Goal: Task Accomplishment & Management: Use online tool/utility

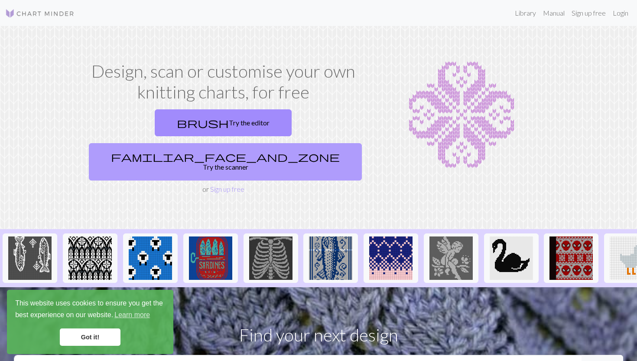
click at [272, 143] on link "familiar_face_and_zone Try the scanner" at bounding box center [225, 161] width 273 height 37
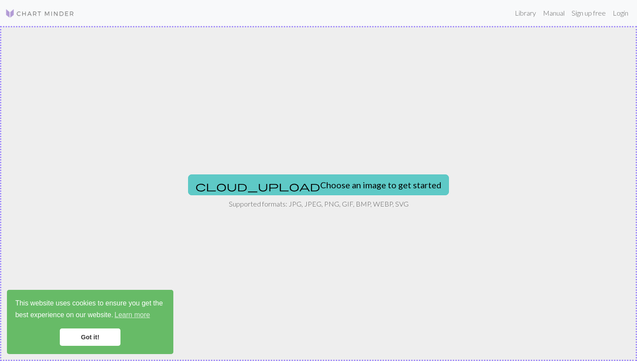
click at [268, 183] on button "cloud_upload Choose an image to get started" at bounding box center [318, 184] width 261 height 21
click at [269, 191] on button "cloud_upload Choose an image to get started" at bounding box center [318, 184] width 261 height 21
click at [287, 181] on button "cloud_upload Choose an image to get started" at bounding box center [318, 184] width 261 height 21
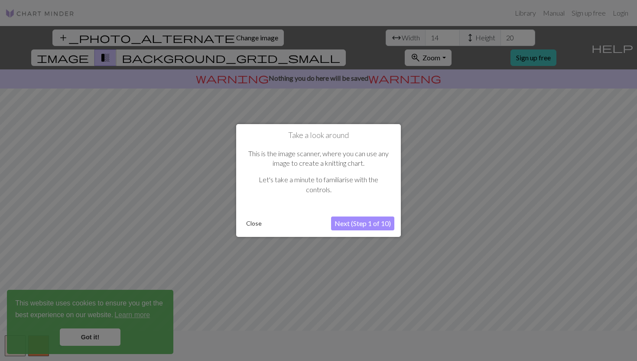
click at [365, 225] on button "Next (Step 1 of 10)" at bounding box center [362, 223] width 63 height 14
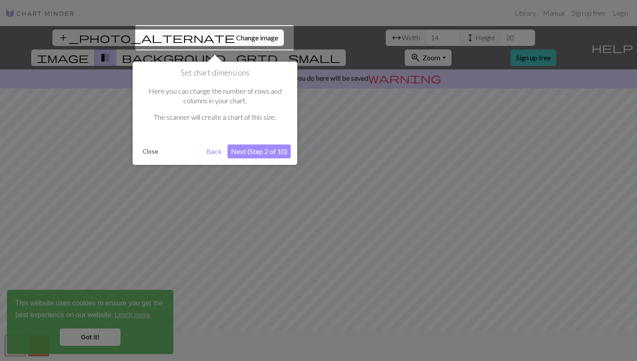
click at [265, 153] on button "Next (Step 2 of 10)" at bounding box center [259, 151] width 63 height 14
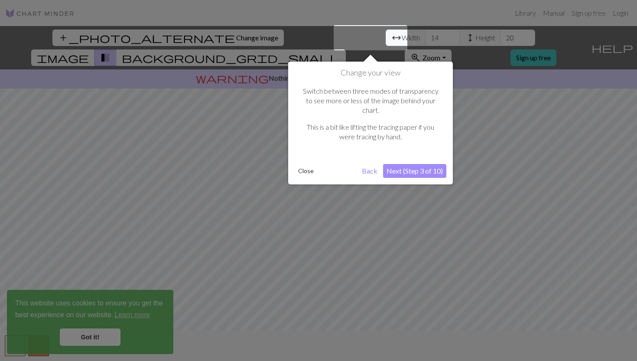
click at [421, 164] on button "Next (Step 3 of 10)" at bounding box center [414, 171] width 63 height 14
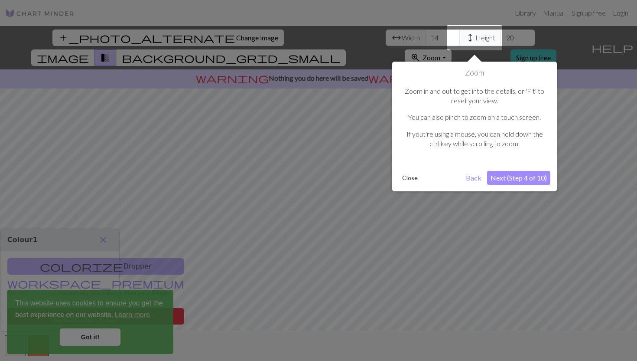
click at [508, 179] on button "Next (Step 4 of 10)" at bounding box center [518, 178] width 63 height 14
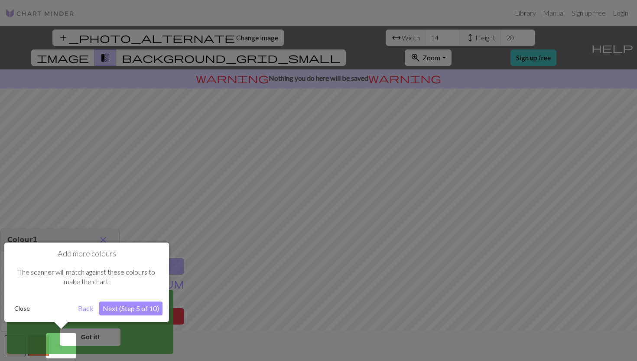
click at [118, 311] on button "Next (Step 5 of 10)" at bounding box center [130, 308] width 63 height 14
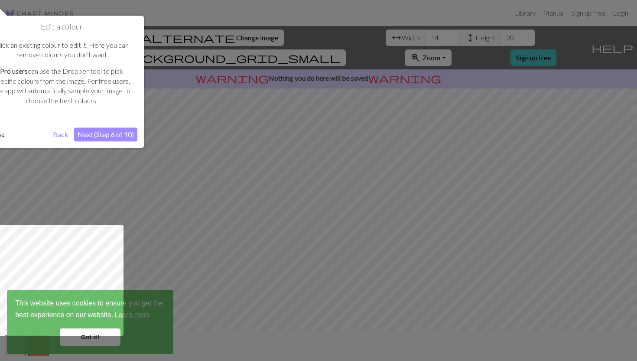
click at [88, 136] on button "Next (Step 6 of 10)" at bounding box center [105, 134] width 63 height 14
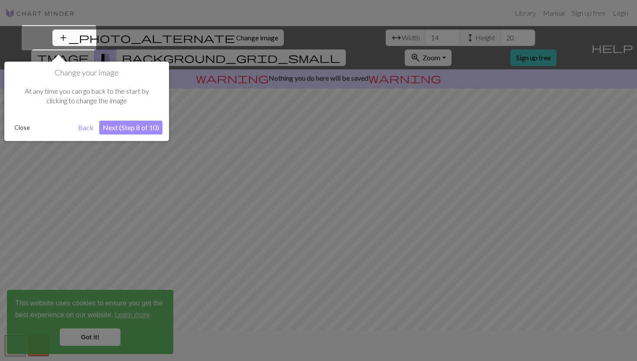
click at [118, 134] on button "Next (Step 8 of 10)" at bounding box center [130, 128] width 63 height 14
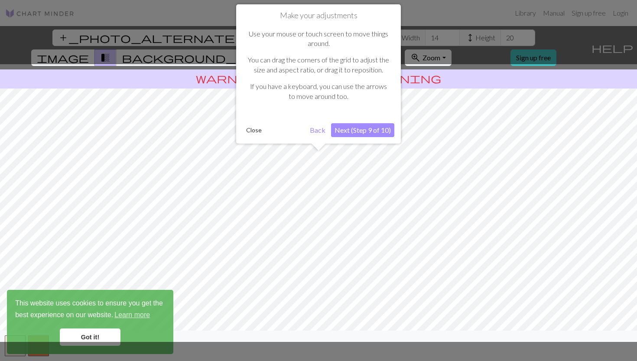
click at [312, 134] on button "Back" at bounding box center [318, 130] width 23 height 14
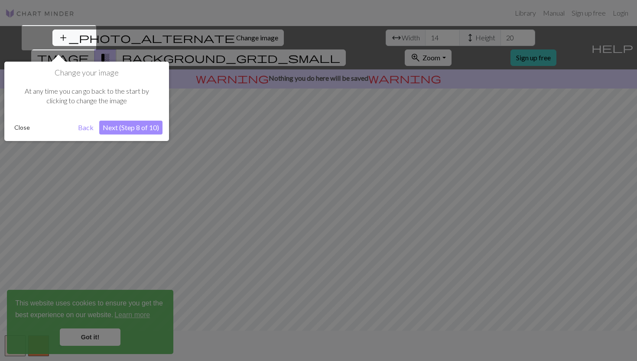
click at [19, 128] on button "Close" at bounding box center [22, 127] width 23 height 13
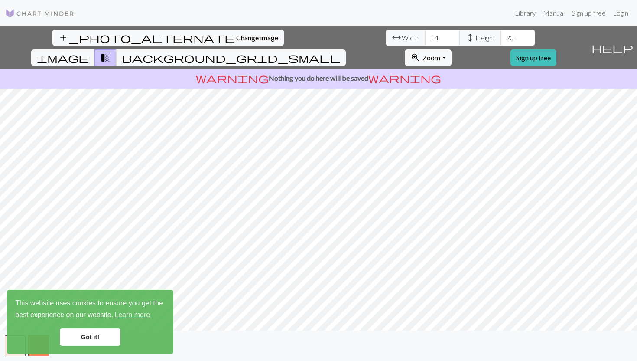
click at [94, 337] on link "Got it!" at bounding box center [90, 336] width 61 height 17
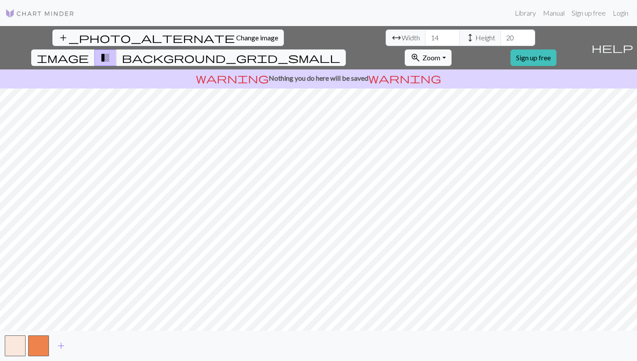
click at [214, 56] on div "add_photo_alternate Change image arrow_range Width 14 height Height 20 image tr…" at bounding box center [318, 193] width 637 height 335
click at [340, 52] on span "background_grid_small" at bounding box center [231, 58] width 219 height 12
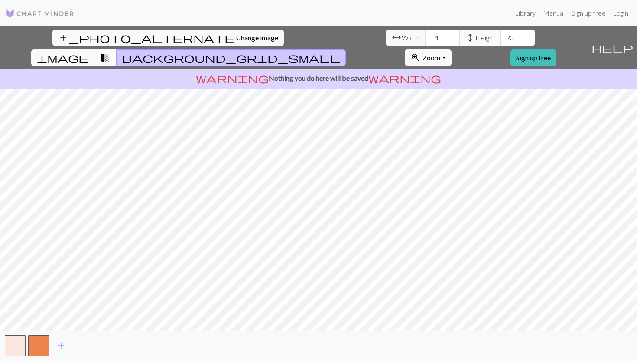
click at [111, 52] on span "transition_fade" at bounding box center [105, 58] width 10 height 12
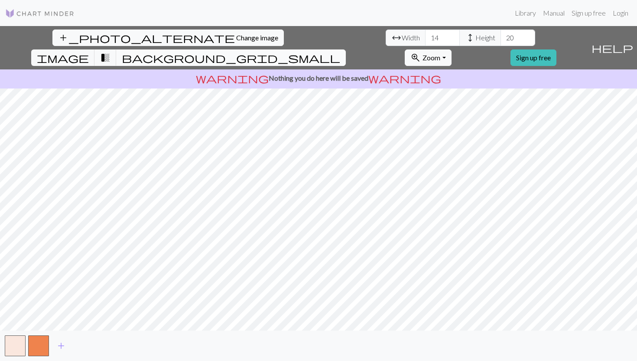
click at [340, 52] on span "background_grid_small" at bounding box center [231, 58] width 219 height 12
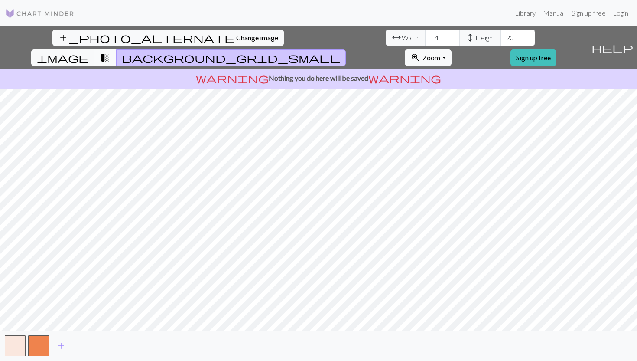
click at [111, 52] on span "transition_fade" at bounding box center [105, 58] width 10 height 12
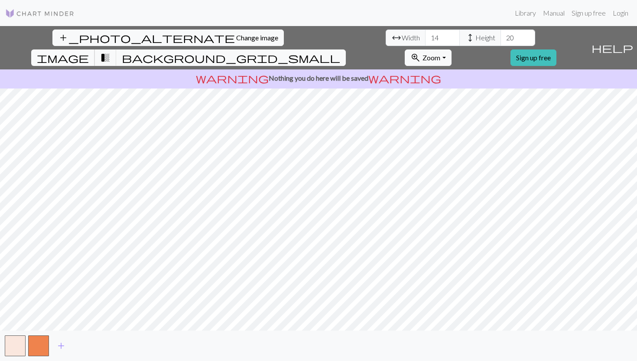
click at [89, 52] on span "image" at bounding box center [63, 58] width 52 height 12
click at [36, 345] on button "button" at bounding box center [38, 345] width 21 height 21
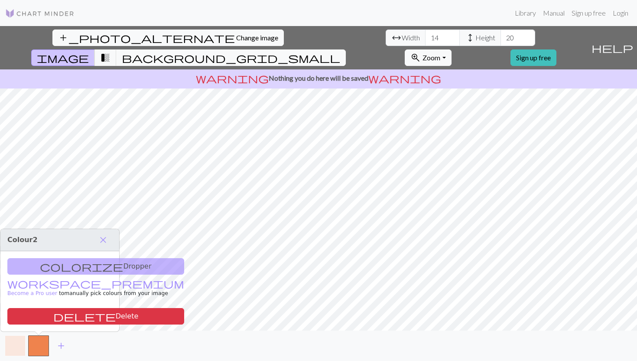
click at [14, 345] on button "button" at bounding box center [15, 345] width 21 height 21
click at [108, 239] on button "close" at bounding box center [103, 239] width 18 height 15
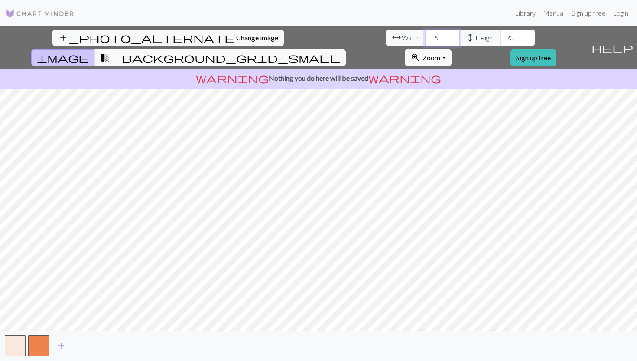
click at [425, 33] on input "15" at bounding box center [442, 37] width 35 height 16
click at [425, 41] on input "14" at bounding box center [442, 37] width 35 height 16
click at [425, 41] on input "13" at bounding box center [442, 37] width 35 height 16
click at [425, 41] on input "12" at bounding box center [442, 37] width 35 height 16
click at [425, 41] on input "11" at bounding box center [442, 37] width 35 height 16
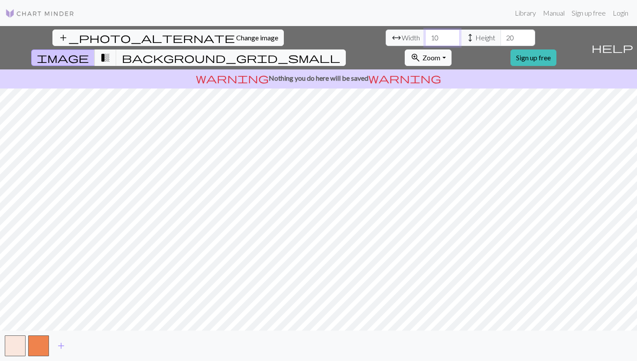
click at [425, 41] on input "10" at bounding box center [442, 37] width 35 height 16
click at [425, 35] on input "11" at bounding box center [442, 37] width 35 height 16
click at [425, 35] on input "12" at bounding box center [442, 37] width 35 height 16
click at [425, 35] on input "13" at bounding box center [442, 37] width 35 height 16
click at [425, 35] on input "14" at bounding box center [442, 37] width 35 height 16
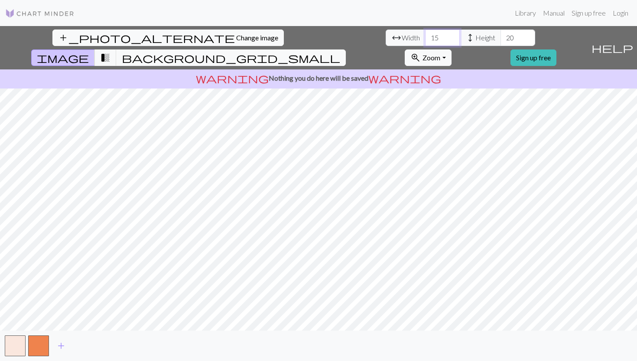
click at [425, 35] on input "15" at bounding box center [442, 37] width 35 height 16
click at [425, 35] on input "16" at bounding box center [442, 37] width 35 height 16
click at [425, 35] on input "17" at bounding box center [442, 37] width 35 height 16
click at [425, 35] on input "18" at bounding box center [442, 37] width 35 height 16
click at [425, 35] on input "19" at bounding box center [442, 37] width 35 height 16
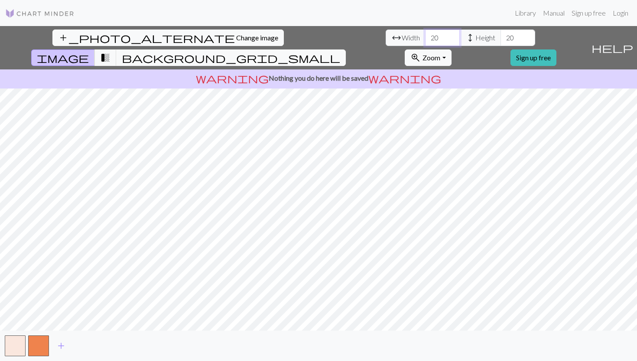
type input "20"
click at [425, 33] on input "20" at bounding box center [442, 37] width 35 height 16
type input "19"
click at [501, 41] on input "19" at bounding box center [518, 37] width 35 height 16
click at [111, 52] on span "transition_fade" at bounding box center [105, 58] width 10 height 12
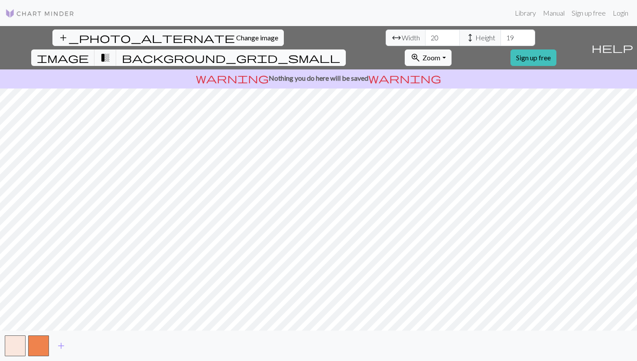
click at [346, 49] on button "background_grid_small" at bounding box center [231, 57] width 230 height 16
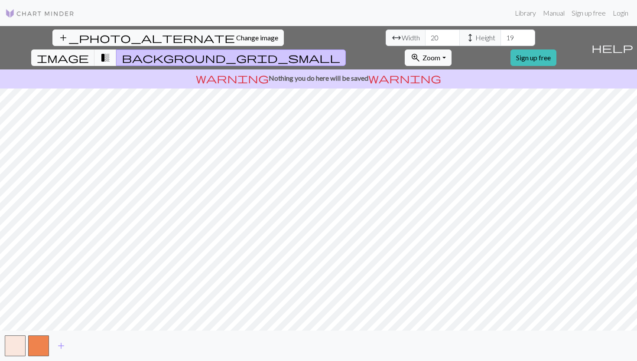
click at [111, 52] on span "transition_fade" at bounding box center [105, 58] width 10 height 12
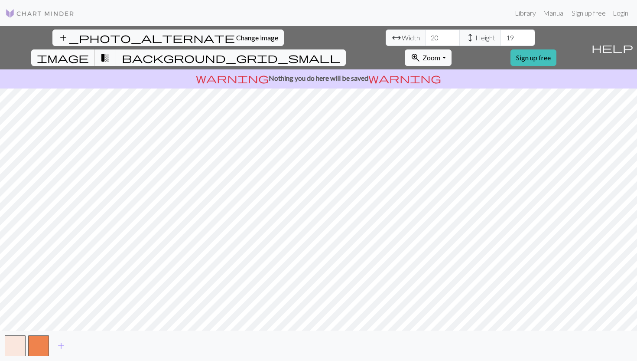
click at [95, 49] on button "image" at bounding box center [63, 57] width 64 height 16
click at [340, 52] on span "background_grid_small" at bounding box center [231, 58] width 219 height 12
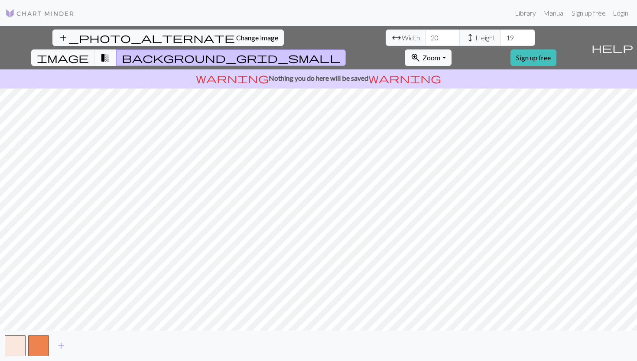
click at [111, 52] on span "transition_fade" at bounding box center [105, 58] width 10 height 12
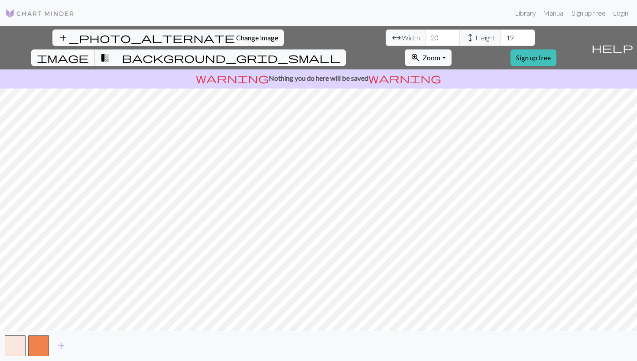
click at [89, 52] on span "image" at bounding box center [63, 58] width 52 height 12
click at [111, 52] on span "transition_fade" at bounding box center [105, 58] width 10 height 12
click at [89, 52] on span "image" at bounding box center [63, 58] width 52 height 12
click at [557, 49] on link "Sign up free" at bounding box center [534, 57] width 46 height 16
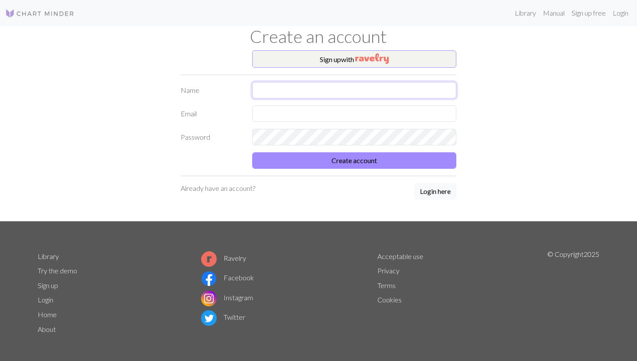
click at [337, 88] on input "text" at bounding box center [354, 90] width 204 height 16
type input "[PERSON_NAME] Aas"
click at [308, 114] on input "text" at bounding box center [354, 113] width 204 height 16
type input "[EMAIL_ADDRESS][DOMAIN_NAME]"
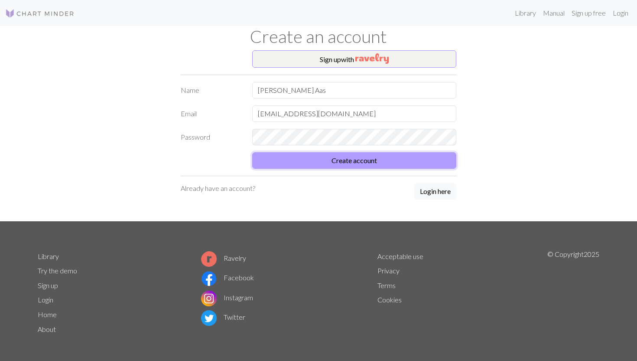
click at [372, 166] on button "Create account" at bounding box center [354, 160] width 204 height 16
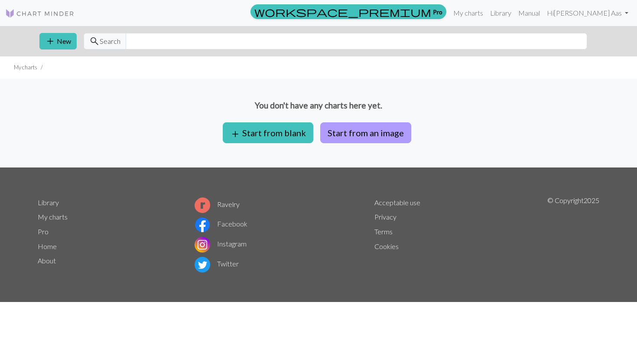
click at [326, 136] on button "Start from an image" at bounding box center [365, 132] width 91 height 21
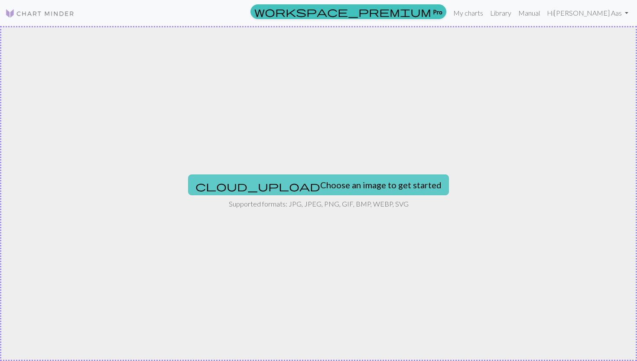
click at [295, 190] on button "cloud_upload Choose an image to get started" at bounding box center [318, 184] width 261 height 21
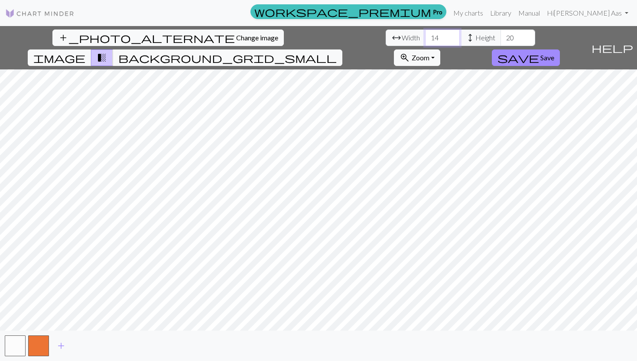
click at [425, 37] on input "14" at bounding box center [442, 37] width 35 height 16
type input "1"
click at [425, 38] on input "19" at bounding box center [442, 37] width 35 height 16
type input "1"
type input "8"
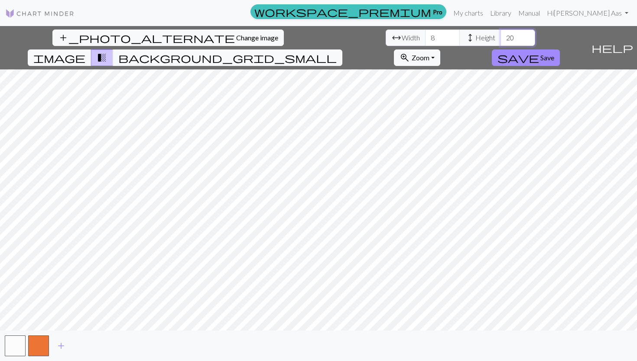
click at [501, 37] on input "20" at bounding box center [518, 37] width 35 height 16
type input "2"
type input "8"
click at [501, 39] on input "8" at bounding box center [518, 37] width 35 height 16
click at [501, 35] on input "10" at bounding box center [518, 37] width 35 height 16
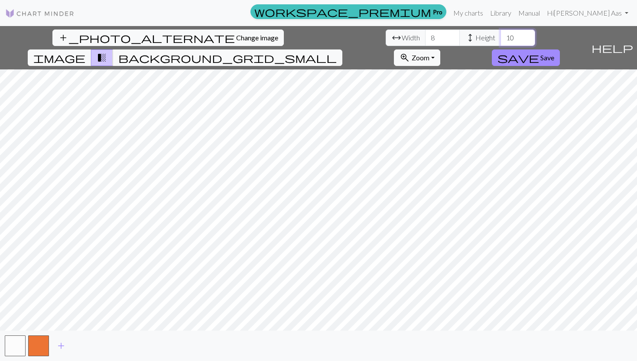
type input "1"
type input "19"
click at [425, 35] on input "8" at bounding box center [442, 37] width 35 height 16
type input "20"
click at [501, 35] on input "19" at bounding box center [518, 37] width 35 height 16
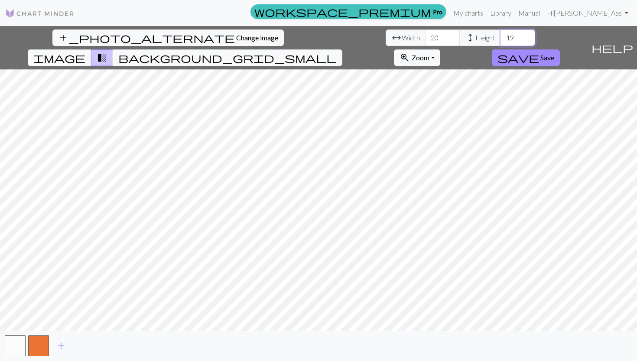
type input "1"
click at [337, 52] on span "background_grid_small" at bounding box center [227, 58] width 219 height 12
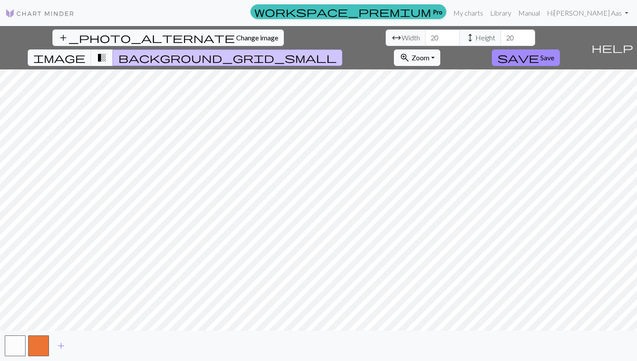
click at [107, 52] on span "transition_fade" at bounding box center [102, 58] width 10 height 12
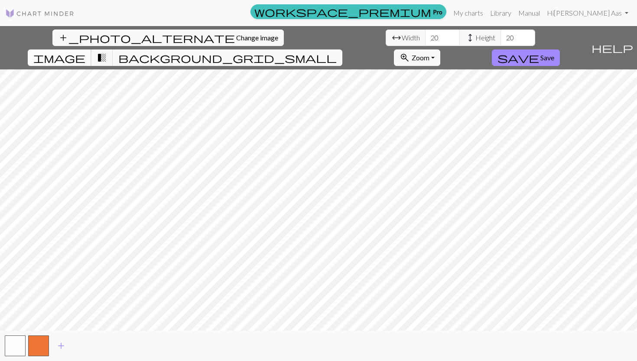
click at [85, 52] on span "image" at bounding box center [59, 58] width 52 height 12
click at [107, 52] on span "transition_fade" at bounding box center [102, 58] width 10 height 12
click at [337, 52] on span "background_grid_small" at bounding box center [227, 58] width 219 height 12
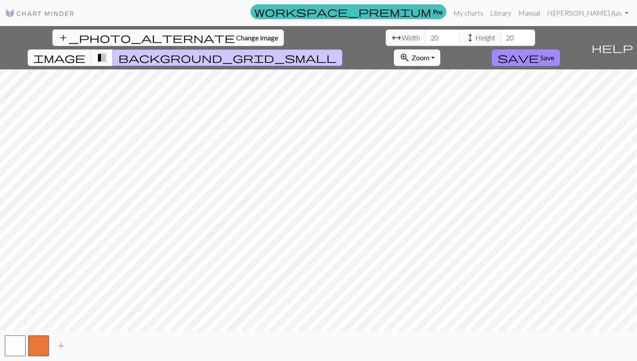
click at [107, 52] on span "transition_fade" at bounding box center [102, 58] width 10 height 12
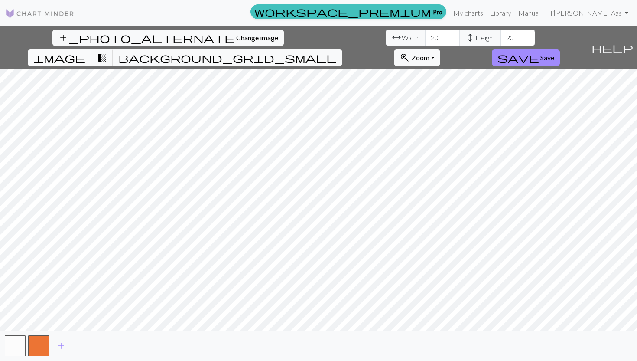
click at [85, 52] on span "image" at bounding box center [59, 58] width 52 height 12
click at [262, 358] on div "add_photo_alternate Change image arrow_range Width 20 height Height 20 image tr…" at bounding box center [318, 193] width 637 height 335
click at [107, 52] on span "transition_fade" at bounding box center [102, 58] width 10 height 12
click at [337, 52] on span "background_grid_small" at bounding box center [227, 58] width 219 height 12
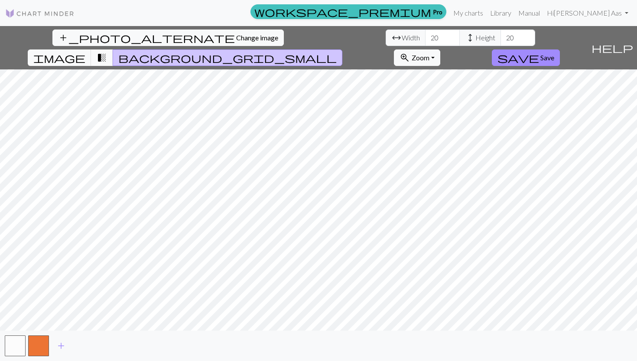
click at [107, 52] on span "transition_fade" at bounding box center [102, 58] width 10 height 12
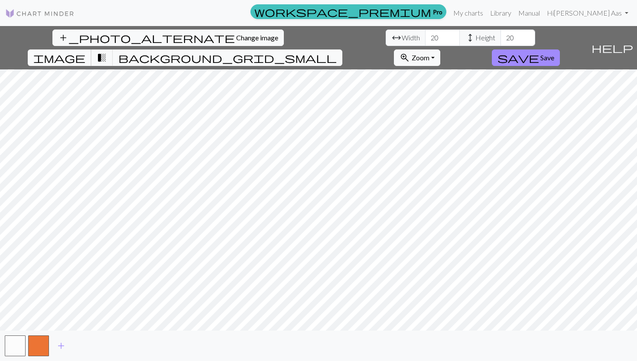
click at [85, 52] on span "image" at bounding box center [59, 58] width 52 height 12
click at [306, 332] on div "add_photo_alternate Change image arrow_range Width 20 height Height 20 image tr…" at bounding box center [318, 193] width 637 height 335
click at [337, 52] on span "background_grid_small" at bounding box center [227, 58] width 219 height 12
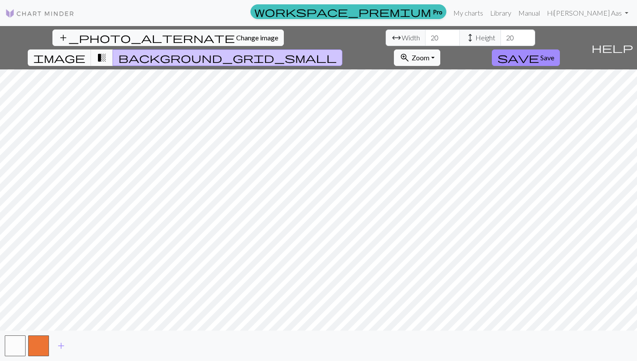
click at [107, 52] on span "transition_fade" at bounding box center [102, 58] width 10 height 12
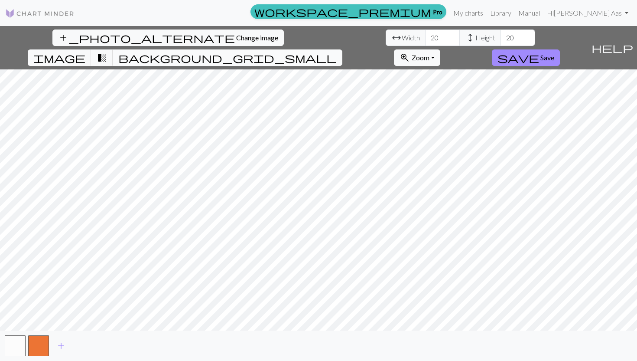
click at [337, 52] on span "background_grid_small" at bounding box center [227, 58] width 219 height 12
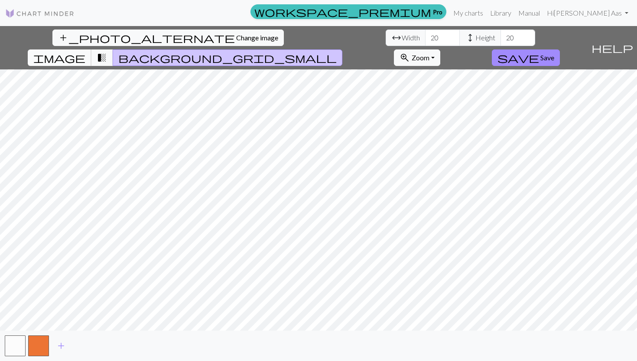
click at [85, 52] on span "image" at bounding box center [59, 58] width 52 height 12
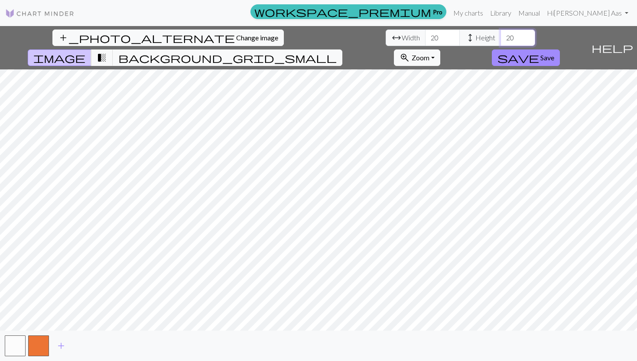
click at [501, 40] on input "20" at bounding box center [518, 37] width 35 height 16
type input "2"
click at [501, 42] on input "19" at bounding box center [518, 37] width 35 height 16
type input "1"
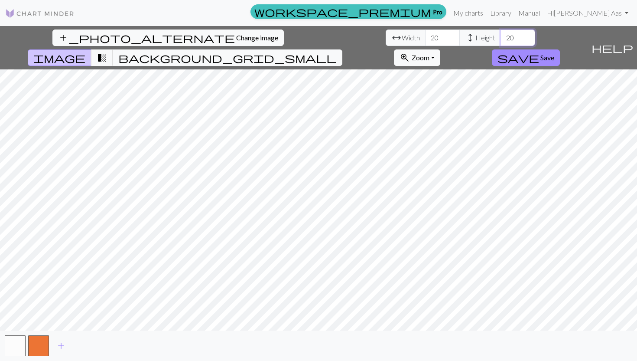
type input "20"
click at [107, 52] on span "transition_fade" at bounding box center [102, 58] width 10 height 12
click at [343, 49] on button "background_grid_small" at bounding box center [228, 57] width 230 height 16
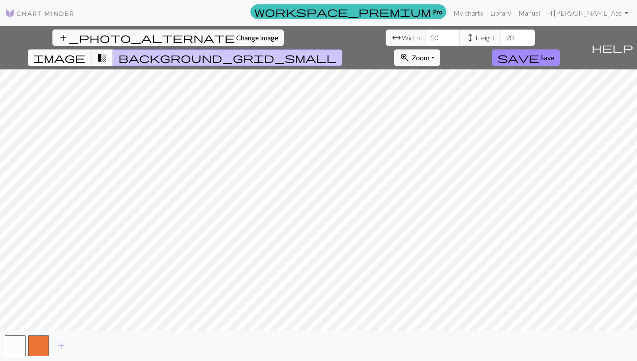
click at [85, 52] on span "image" at bounding box center [59, 58] width 52 height 12
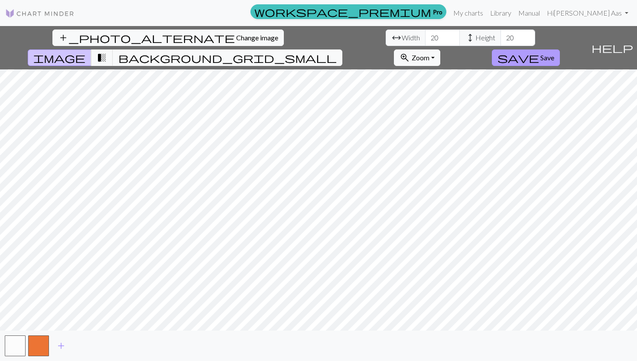
click at [560, 49] on button "save Save" at bounding box center [526, 57] width 68 height 16
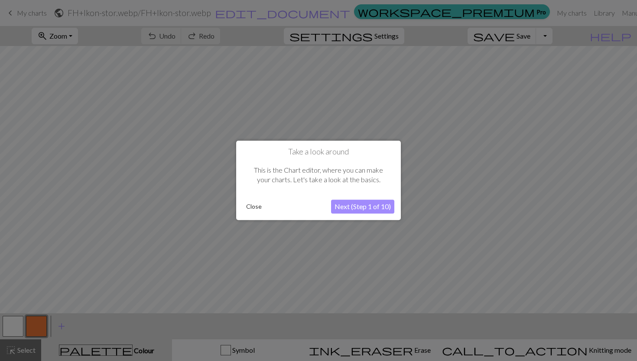
click at [365, 213] on button "Next (Step 1 of 10)" at bounding box center [362, 207] width 63 height 14
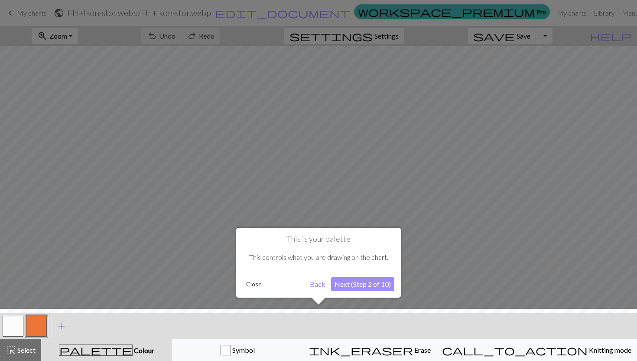
click at [369, 286] on button "Next (Step 2 of 10)" at bounding box center [362, 284] width 63 height 14
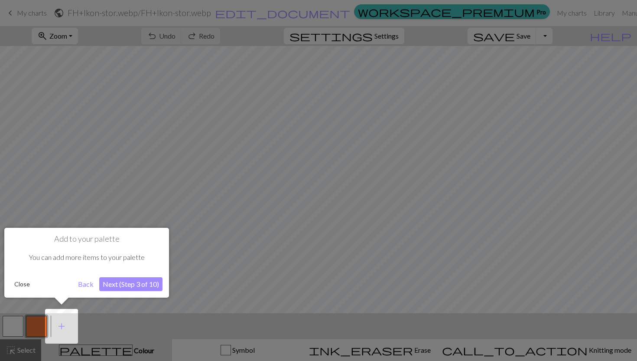
click at [149, 285] on button "Next (Step 3 of 10)" at bounding box center [130, 284] width 63 height 14
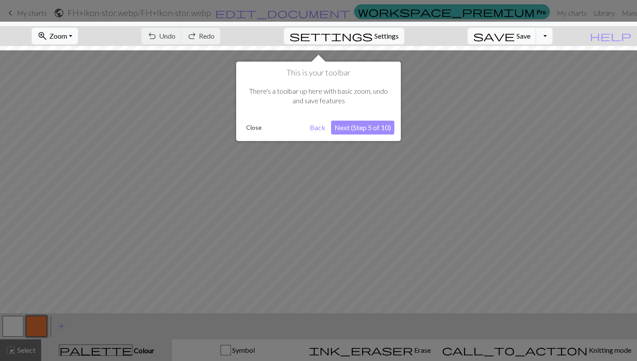
click at [372, 127] on button "Next (Step 5 of 10)" at bounding box center [362, 128] width 63 height 14
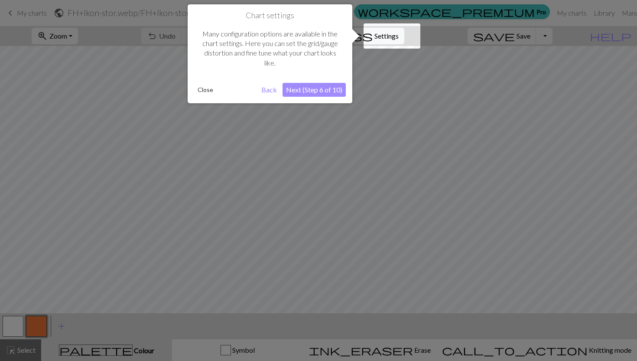
click at [199, 91] on button "Close" at bounding box center [205, 89] width 23 height 13
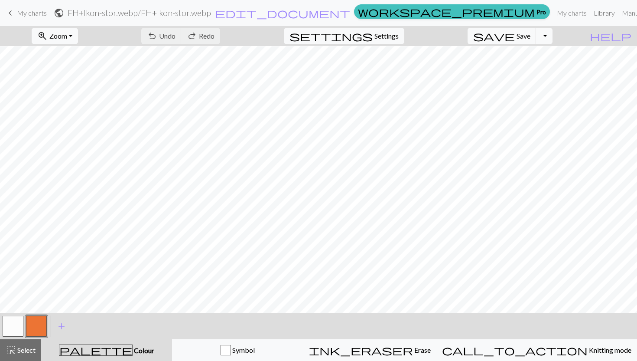
scroll to position [7, 0]
click at [208, 33] on div "undo Undo Undo redo Redo Redo" at bounding box center [181, 36] width 92 height 20
click at [13, 324] on button "button" at bounding box center [13, 326] width 21 height 21
click at [32, 322] on button "button" at bounding box center [36, 326] width 21 height 21
click at [40, 325] on button "button" at bounding box center [36, 326] width 21 height 21
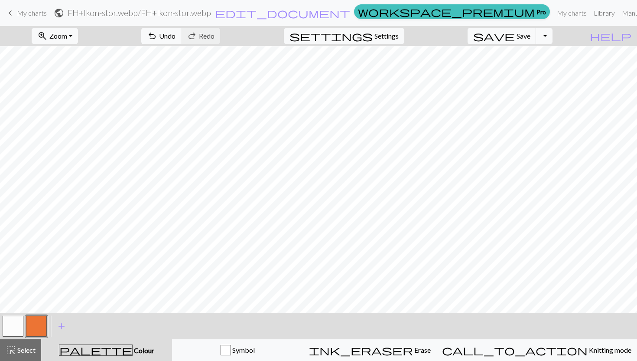
click at [11, 322] on button "button" at bounding box center [13, 326] width 21 height 21
click at [34, 321] on button "button" at bounding box center [36, 326] width 21 height 21
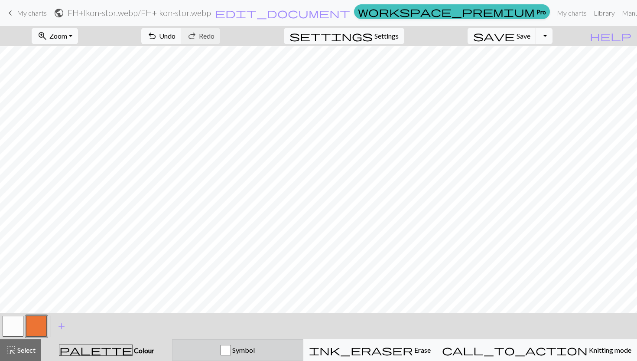
click at [231, 350] on div "button" at bounding box center [226, 350] width 10 height 10
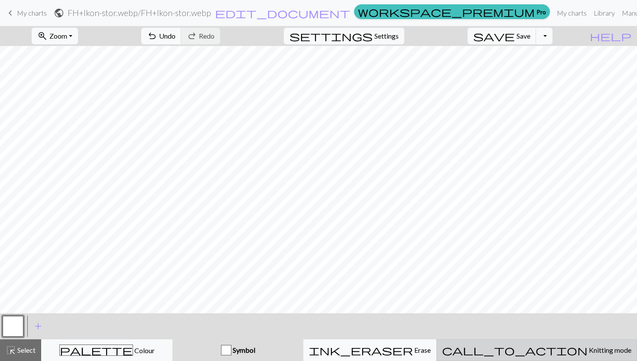
click at [506, 348] on div "call_to_action Knitting mode Knitting mode" at bounding box center [537, 350] width 190 height 10
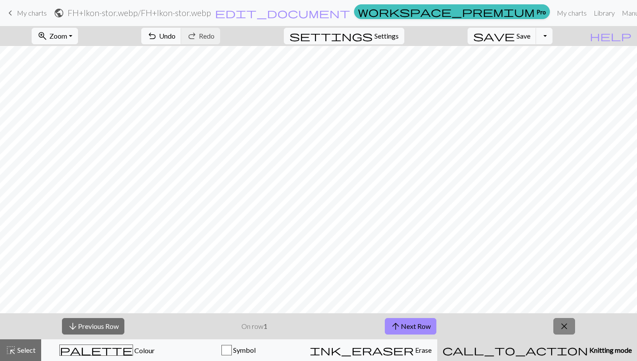
click at [575, 327] on button "close" at bounding box center [565, 326] width 22 height 16
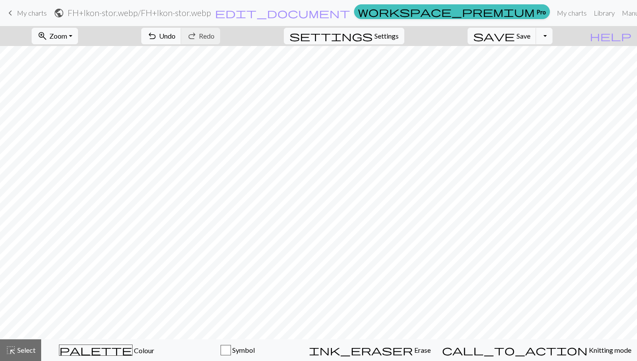
click at [29, 16] on span "My charts" at bounding box center [32, 13] width 30 height 8
click at [515, 39] on span "save" at bounding box center [495, 36] width 42 height 12
click at [526, 33] on div "Chart saved" at bounding box center [318, 17] width 637 height 34
click at [392, 38] on span "Settings" at bounding box center [387, 36] width 24 height 10
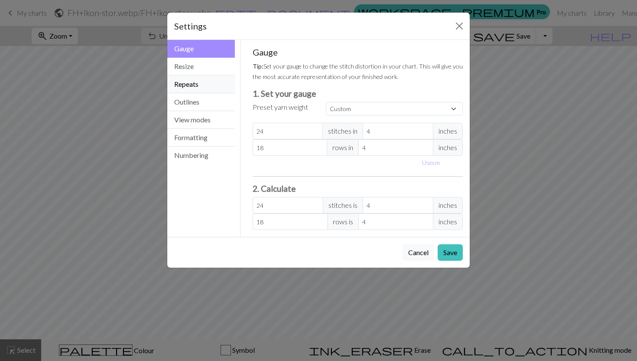
click at [196, 79] on button "Repeats" at bounding box center [201, 84] width 68 height 18
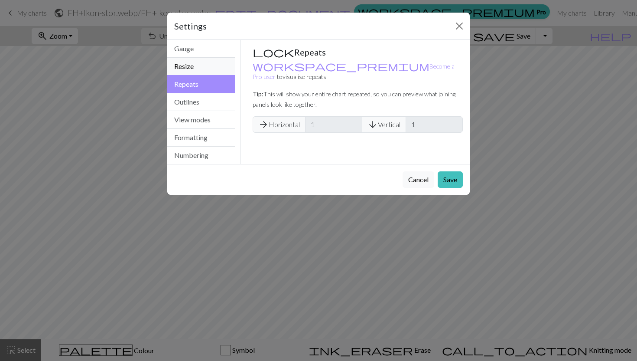
click at [192, 66] on button "Resize" at bounding box center [201, 67] width 68 height 18
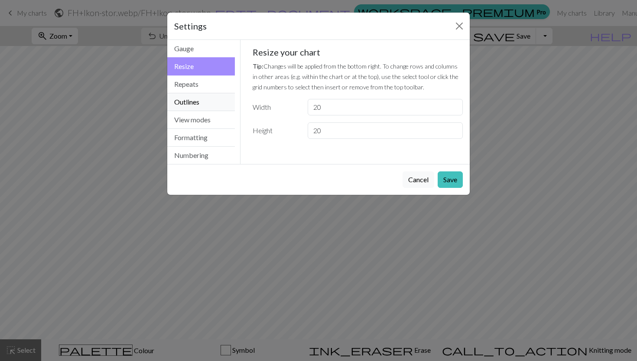
click at [183, 100] on button "Outlines" at bounding box center [201, 102] width 68 height 18
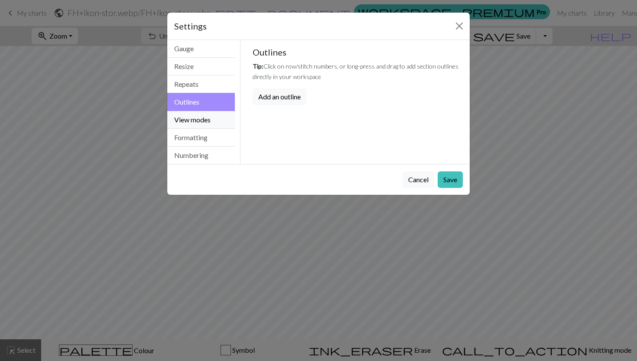
click at [185, 117] on button "View modes" at bounding box center [201, 120] width 68 height 18
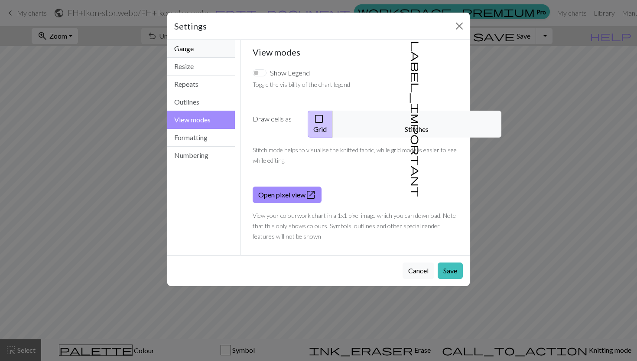
click at [190, 52] on button "Gauge" at bounding box center [201, 49] width 68 height 18
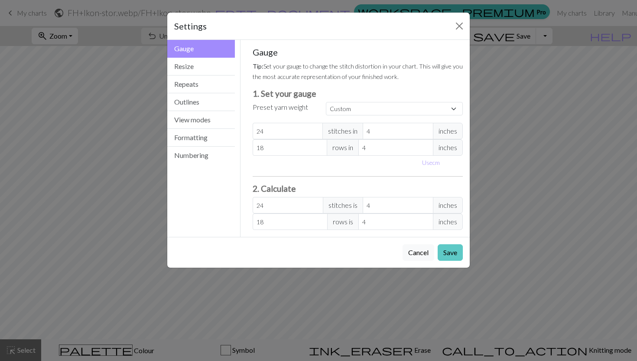
click at [451, 249] on button "Save" at bounding box center [450, 252] width 25 height 16
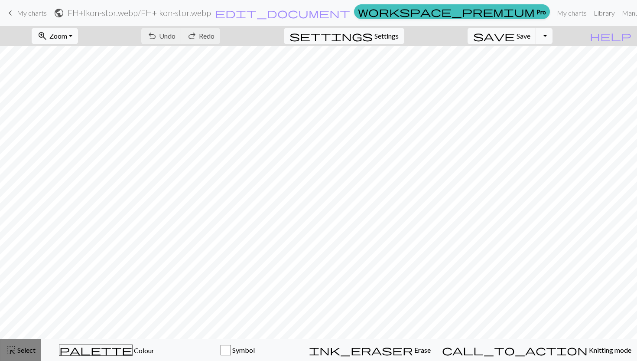
click at [11, 356] on span "highlight_alt" at bounding box center [11, 350] width 10 height 12
click at [25, 344] on button "highlight_alt Select Select" at bounding box center [20, 350] width 41 height 22
click at [48, 34] on span "zoom_in" at bounding box center [42, 36] width 10 height 12
click at [62, 58] on button "Fit all" at bounding box center [66, 55] width 69 height 14
click at [67, 36] on span "Zoom" at bounding box center [58, 36] width 18 height 8
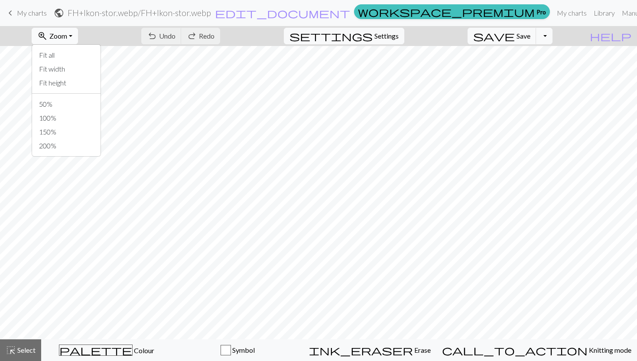
click at [67, 36] on span "Zoom" at bounding box center [58, 36] width 18 height 8
click at [396, 29] on button "settings Settings" at bounding box center [344, 36] width 121 height 16
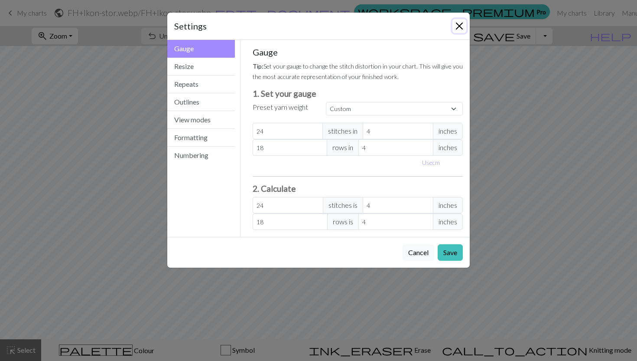
click at [458, 26] on button "Close" at bounding box center [460, 26] width 14 height 14
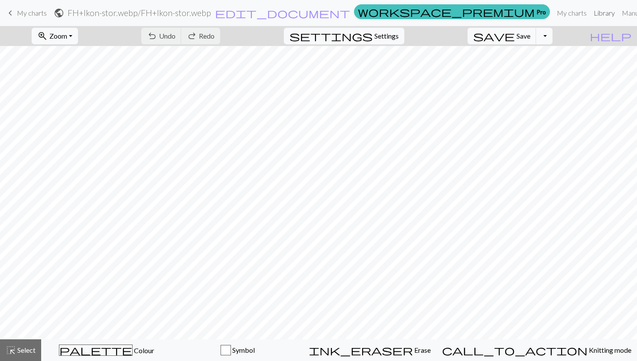
click at [591, 14] on link "Library" at bounding box center [605, 12] width 28 height 17
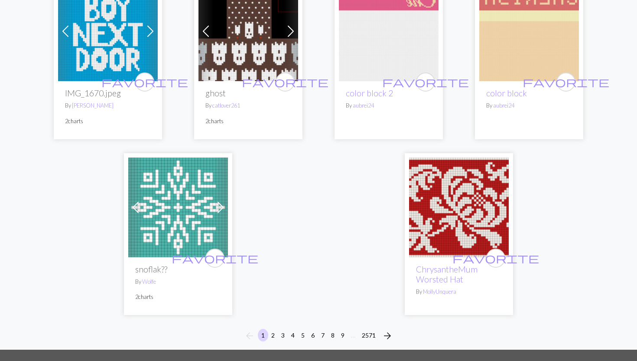
scroll to position [2118, 0]
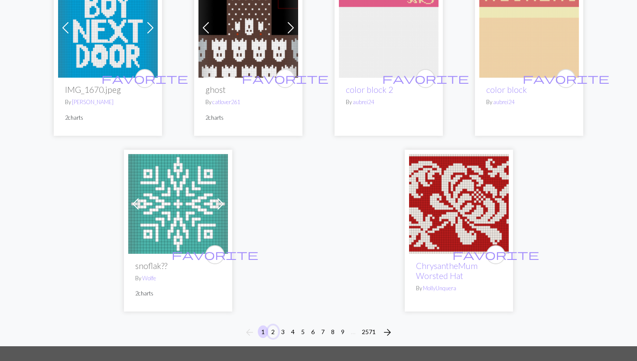
click at [272, 328] on button "2" at bounding box center [273, 331] width 10 height 13
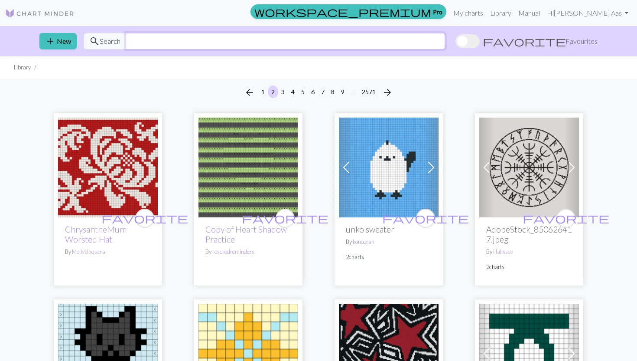
click at [207, 44] on input "text" at bounding box center [286, 41] width 320 height 16
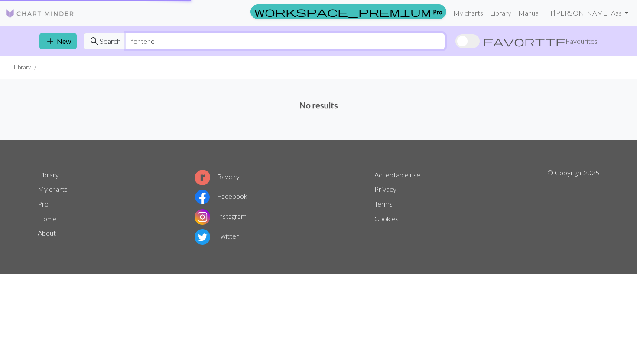
type input "fontene"
click at [57, 47] on button "add New" at bounding box center [57, 41] width 37 height 16
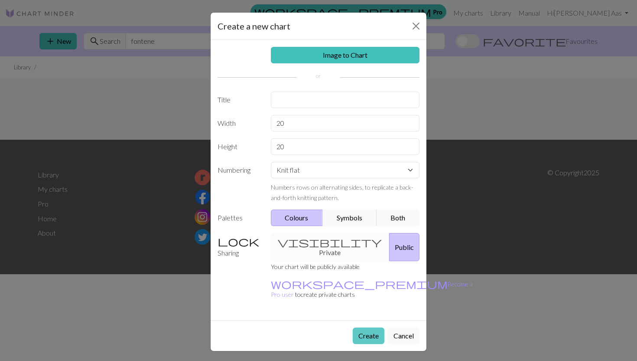
click at [365, 327] on button "Create" at bounding box center [369, 335] width 32 height 16
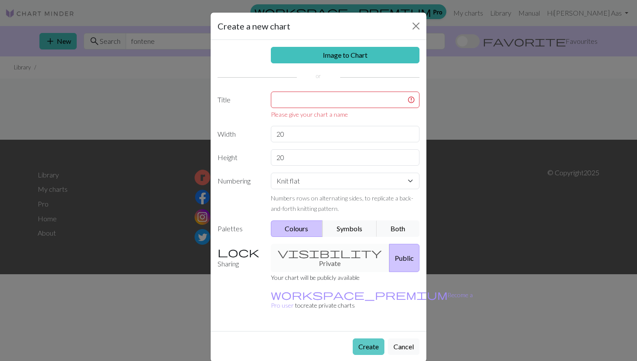
click at [370, 338] on button "Create" at bounding box center [369, 346] width 32 height 16
click at [413, 338] on button "Cancel" at bounding box center [404, 346] width 32 height 16
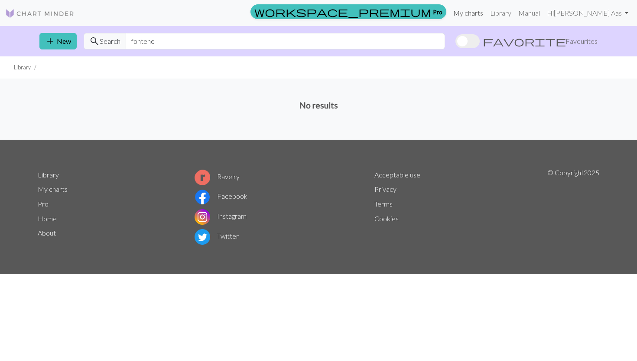
click at [461, 13] on link "My charts" at bounding box center [468, 12] width 37 height 17
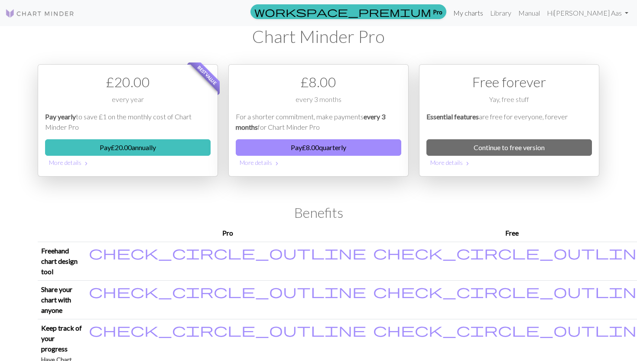
click at [450, 11] on link "My charts" at bounding box center [468, 12] width 37 height 17
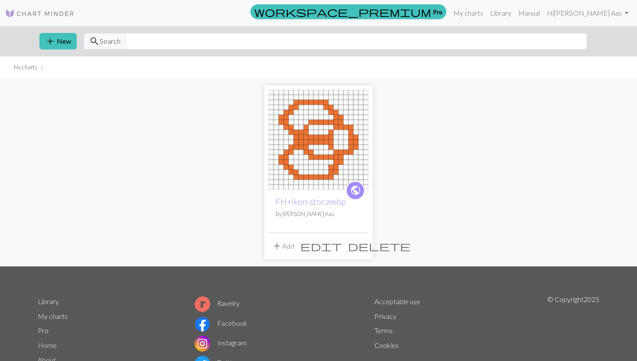
click at [335, 169] on img at bounding box center [319, 140] width 100 height 100
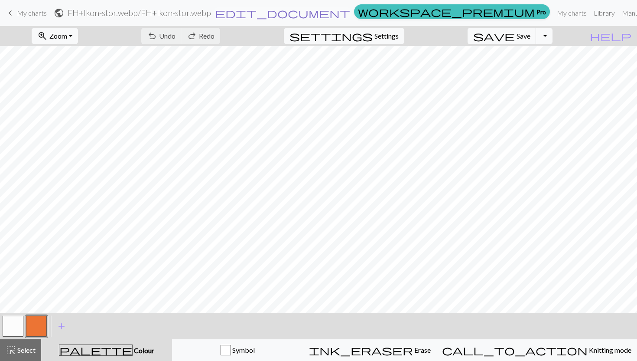
click at [310, 15] on span "edit_document" at bounding box center [282, 13] width 135 height 12
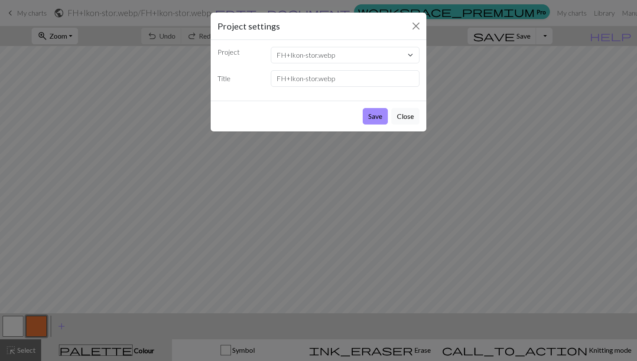
click at [310, 15] on div "Project settings" at bounding box center [319, 26] width 216 height 27
click at [375, 118] on button "Save" at bounding box center [375, 116] width 25 height 16
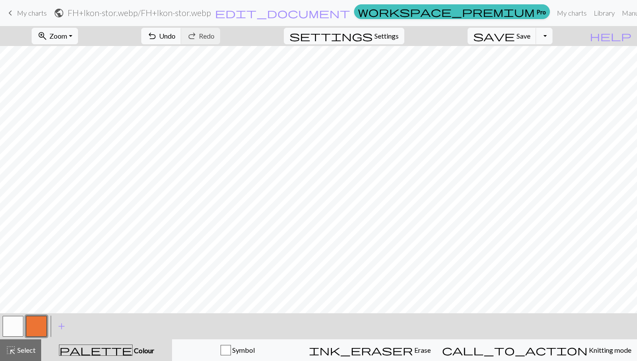
click at [16, 331] on button "button" at bounding box center [13, 326] width 21 height 21
click at [42, 320] on button "button" at bounding box center [36, 326] width 21 height 21
click at [7, 327] on button "button" at bounding box center [13, 326] width 21 height 21
click at [34, 325] on button "button" at bounding box center [36, 326] width 21 height 21
click at [17, 325] on button "button" at bounding box center [13, 326] width 21 height 21
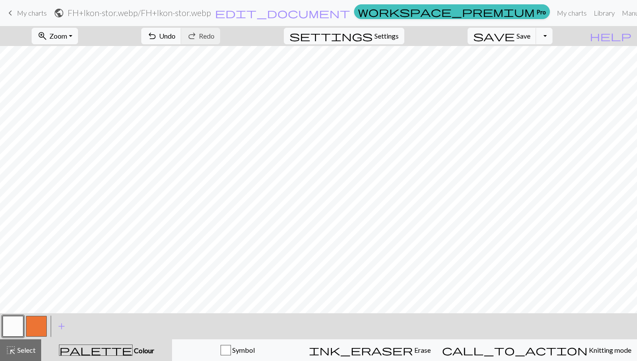
click at [35, 324] on button "button" at bounding box center [36, 326] width 21 height 21
click at [11, 327] on button "button" at bounding box center [13, 326] width 21 height 21
click at [37, 324] on button "button" at bounding box center [36, 326] width 21 height 21
click at [18, 324] on button "button" at bounding box center [13, 326] width 21 height 21
click at [41, 322] on button "button" at bounding box center [36, 326] width 21 height 21
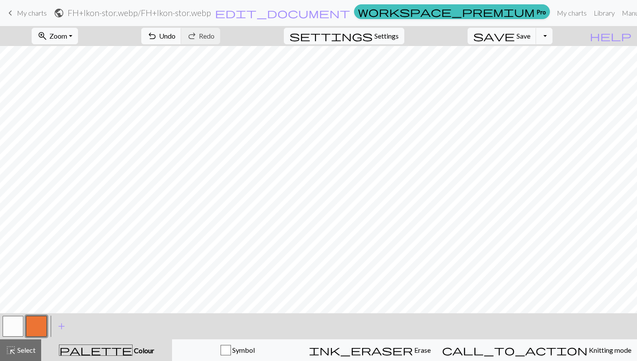
click at [13, 332] on button "button" at bounding box center [13, 326] width 21 height 21
click at [37, 327] on button "button" at bounding box center [36, 326] width 21 height 21
click at [16, 330] on button "button" at bounding box center [13, 326] width 21 height 21
click at [37, 320] on button "button" at bounding box center [36, 326] width 21 height 21
click at [18, 323] on button "button" at bounding box center [13, 326] width 21 height 21
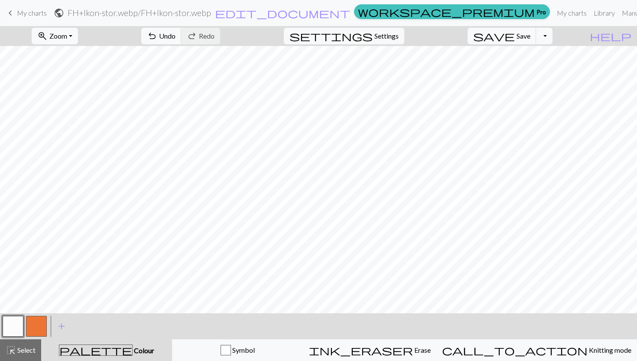
click at [41, 317] on button "button" at bounding box center [36, 326] width 21 height 21
click at [515, 39] on span "save" at bounding box center [495, 36] width 42 height 12
click at [515, 35] on span "save" at bounding box center [495, 36] width 42 height 12
click at [35, 15] on div "Chart saved" at bounding box center [318, 17] width 637 height 34
click at [35, 10] on span "My charts" at bounding box center [32, 13] width 30 height 8
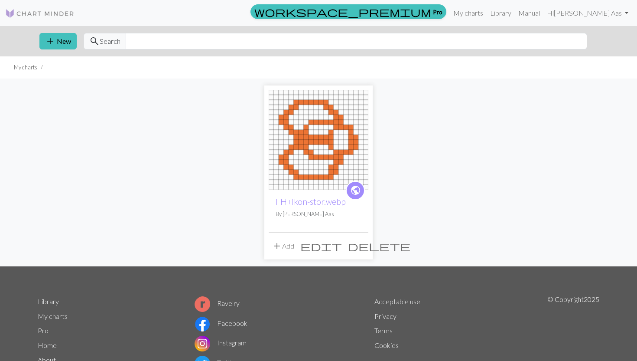
click at [463, 160] on div "public FH+Ikon-stor.webp By [PERSON_NAME] Aas add Add edit delete" at bounding box center [319, 172] width 572 height 188
click at [55, 42] on span "add" at bounding box center [50, 41] width 10 height 12
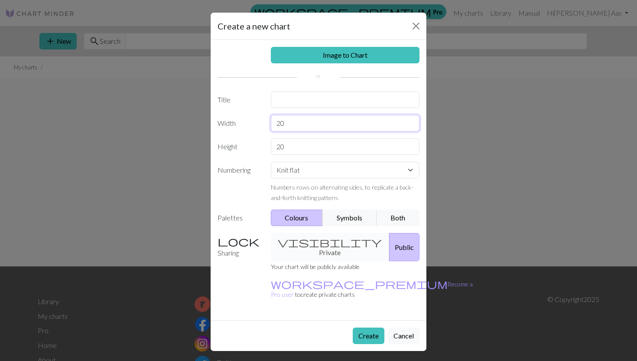
click at [297, 126] on input "20" at bounding box center [345, 123] width 149 height 16
type input "2"
type input "19"
click at [298, 148] on input "20" at bounding box center [345, 146] width 149 height 16
click at [316, 243] on div "visibility Private Public" at bounding box center [346, 247] width 160 height 28
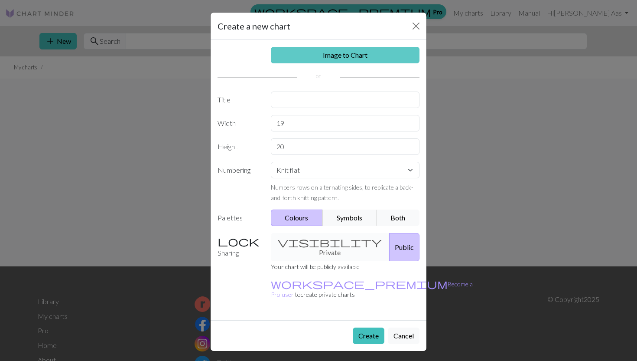
click at [336, 53] on link "Image to Chart" at bounding box center [345, 55] width 149 height 16
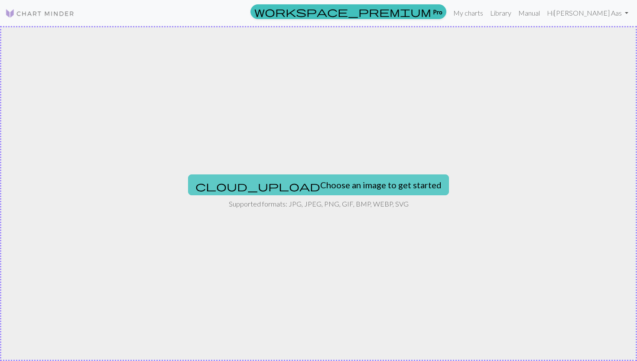
click at [292, 182] on button "cloud_upload Choose an image to get started" at bounding box center [318, 184] width 261 height 21
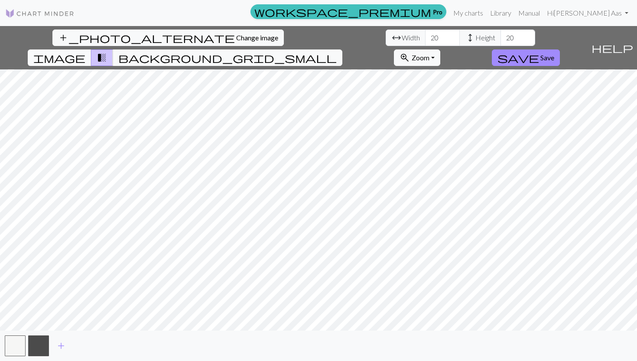
click at [85, 52] on span "image" at bounding box center [59, 58] width 52 height 12
click at [107, 52] on span "transition_fade" at bounding box center [102, 58] width 10 height 12
click at [343, 49] on button "background_grid_small" at bounding box center [228, 57] width 230 height 16
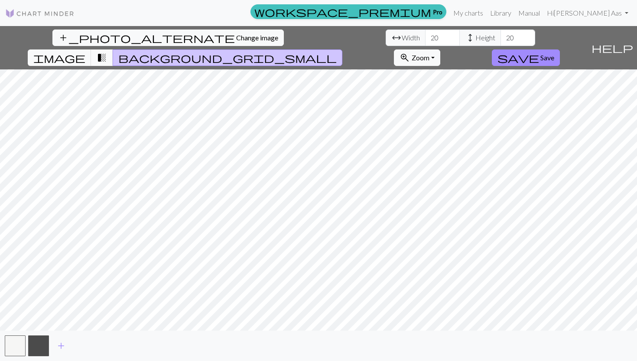
click at [107, 52] on span "transition_fade" at bounding box center [102, 58] width 10 height 12
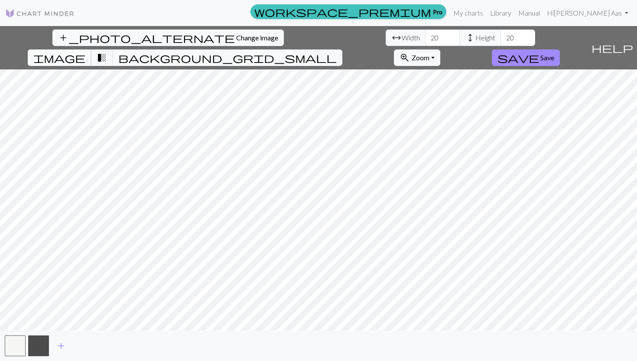
click at [85, 52] on span "image" at bounding box center [59, 58] width 52 height 12
click at [288, 330] on div "add_photo_alternate Change image arrow_range Width 20 height Height 20 image tr…" at bounding box center [318, 193] width 637 height 335
